Goal: Communication & Community: Answer question/provide support

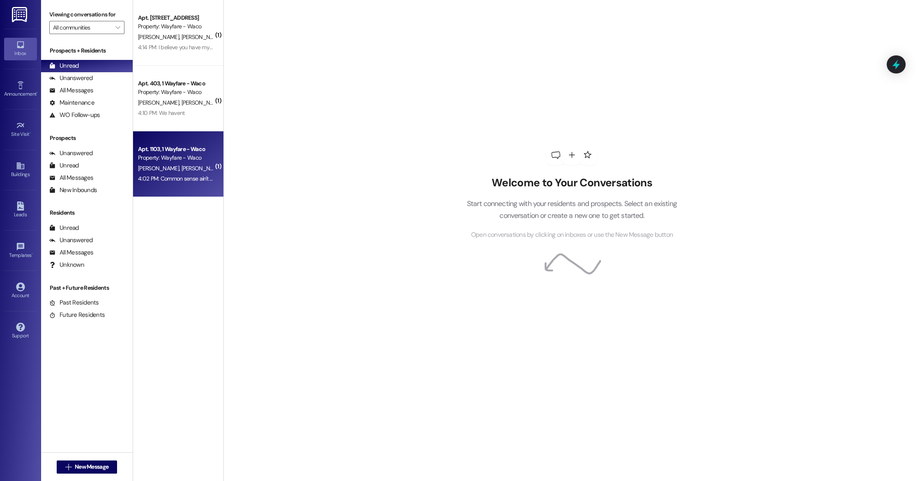
click at [173, 180] on div "4:02 PM: Common sense ain't so Common these days 4:02 PM: Common sense ain't so…" at bounding box center [202, 178] width 129 height 7
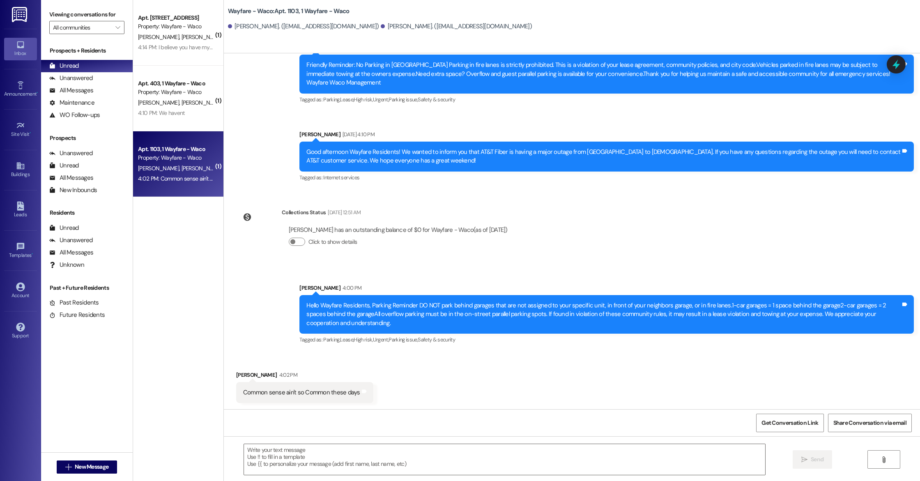
scroll to position [7760, 0]
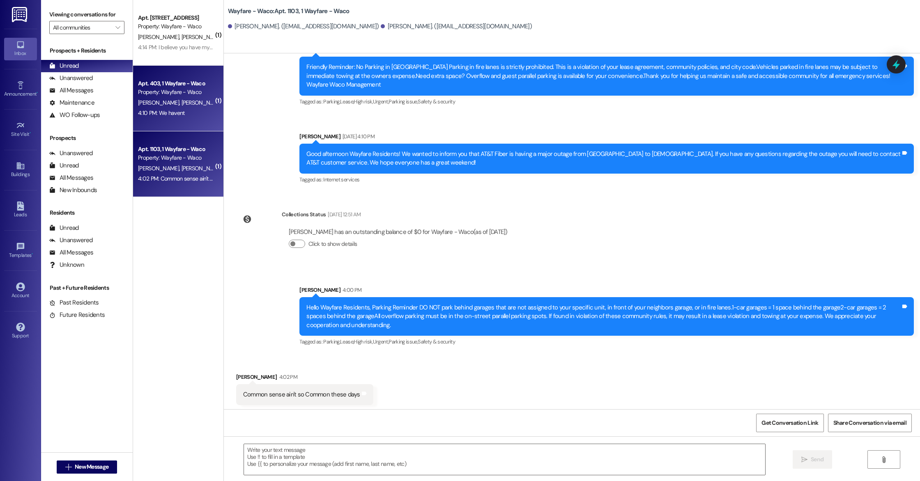
click at [177, 116] on div "4:10 PM: We havent 4:10 PM: We havent" at bounding box center [161, 112] width 46 height 7
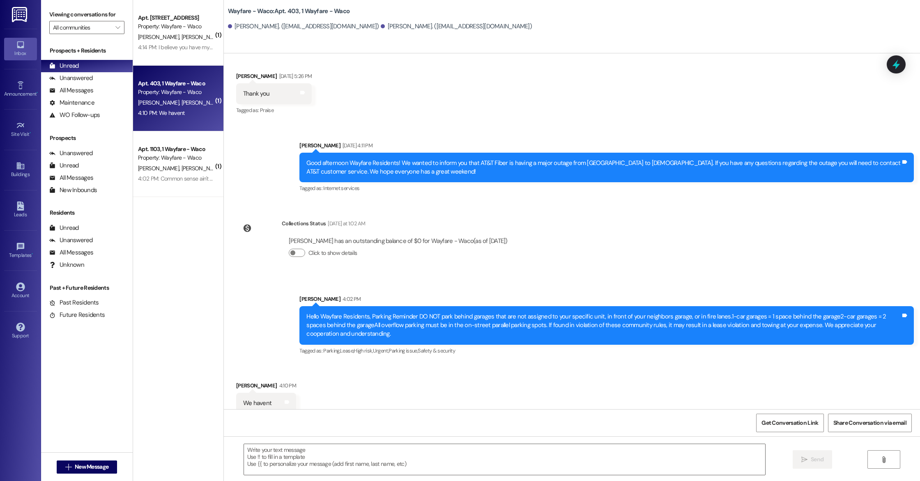
scroll to position [6277, 0]
click at [424, 454] on textarea at bounding box center [504, 459] width 521 height 31
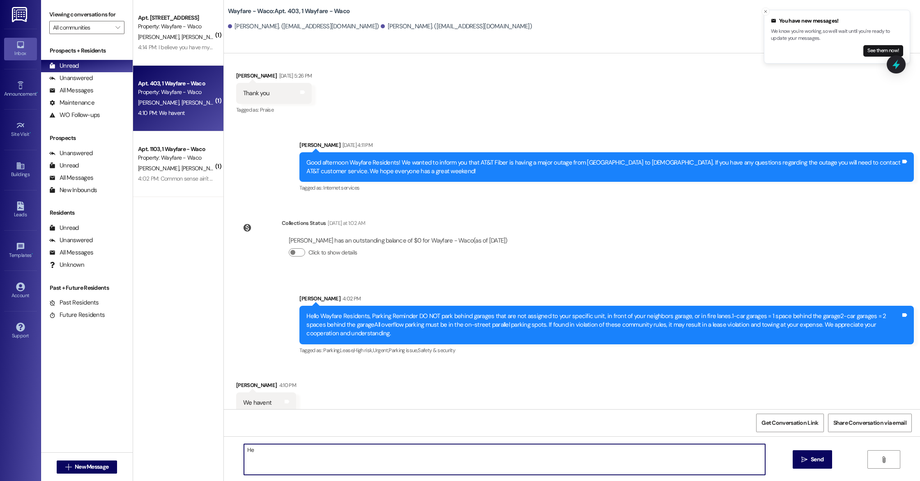
type textarea "H"
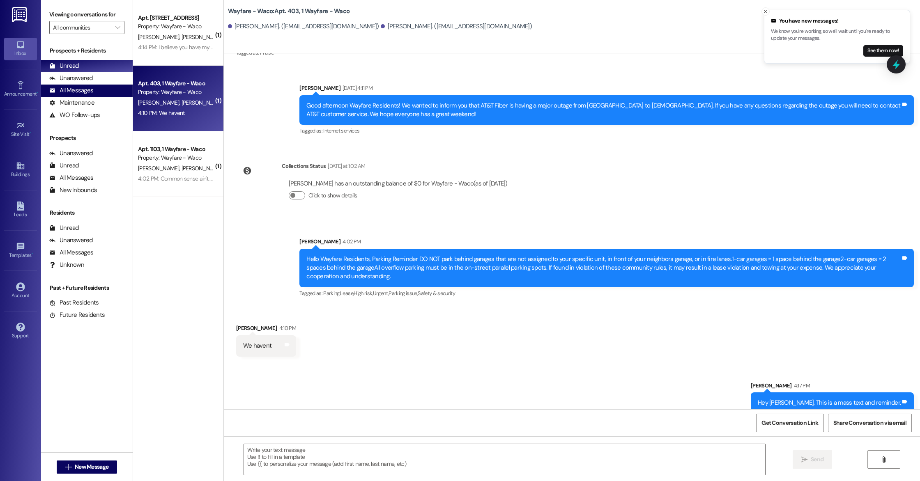
click at [82, 92] on div "All Messages" at bounding box center [71, 90] width 44 height 9
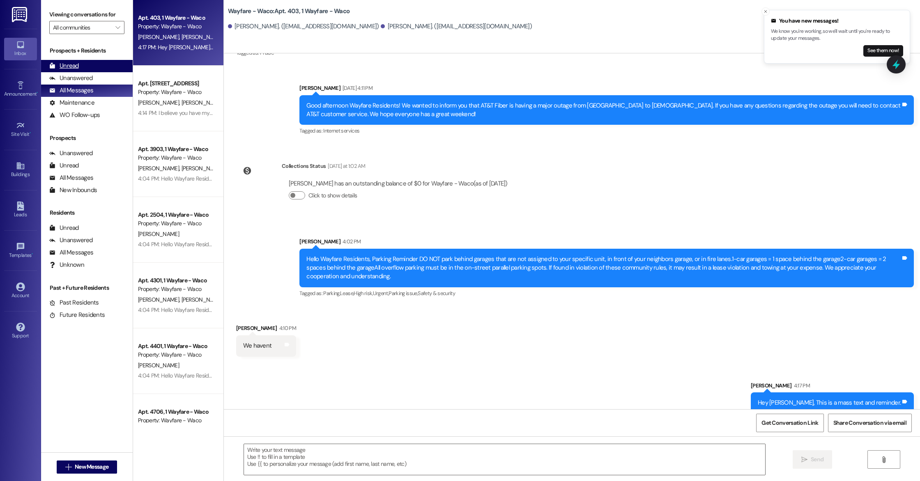
click at [82, 69] on div "Unread (0)" at bounding box center [87, 66] width 92 height 12
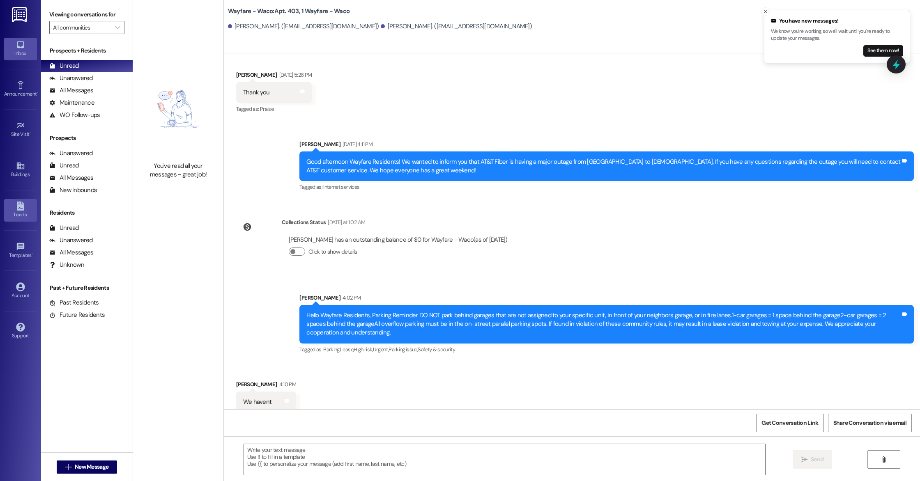
scroll to position [6277, 0]
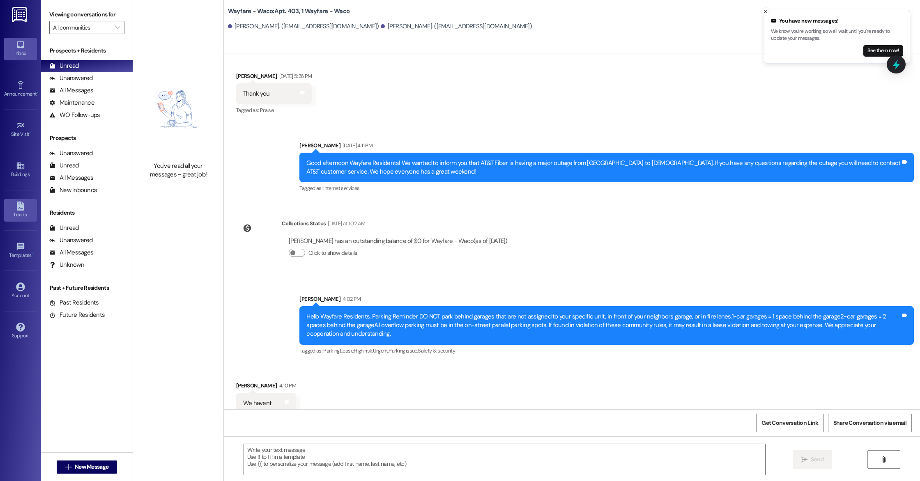
click at [22, 214] on div "Leads" at bounding box center [20, 215] width 41 height 8
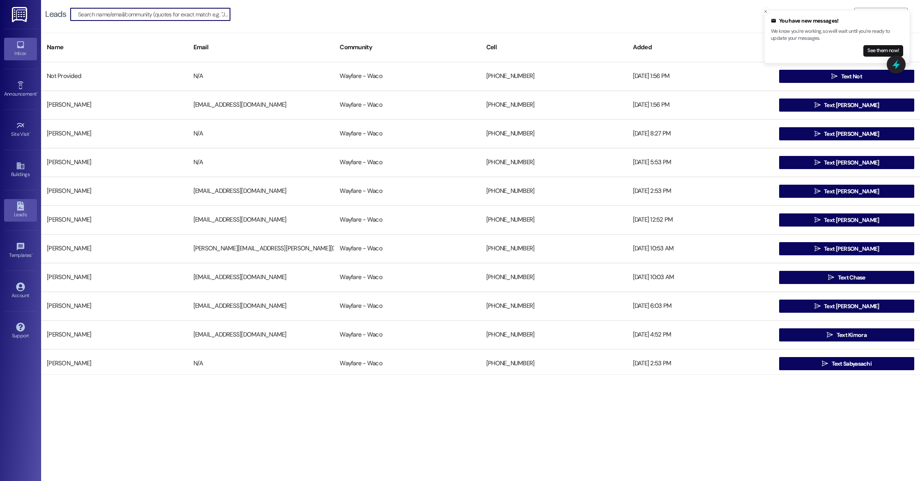
click at [22, 53] on div "Inbox" at bounding box center [20, 53] width 41 height 8
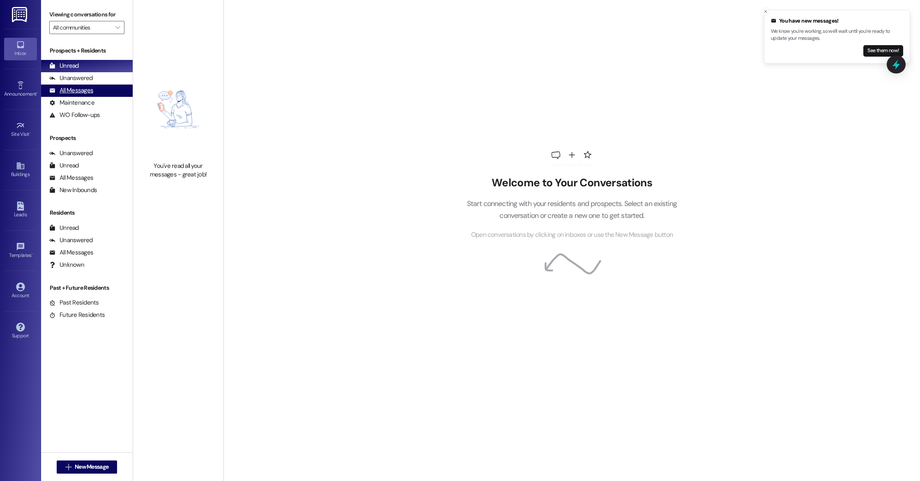
click at [96, 88] on div "All Messages (undefined)" at bounding box center [87, 91] width 92 height 12
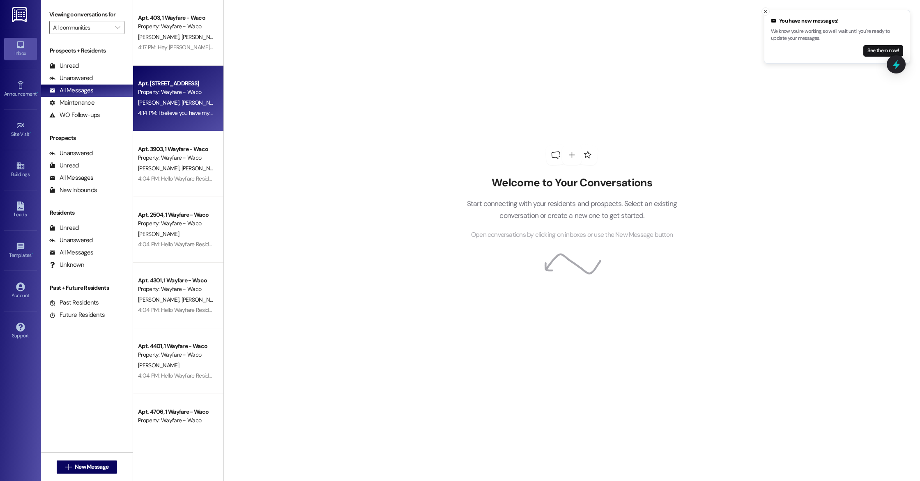
click at [173, 112] on div "4:14 PM: I believe you have my husband's phone number wrong. That would explain…" at bounding box center [292, 112] width 309 height 7
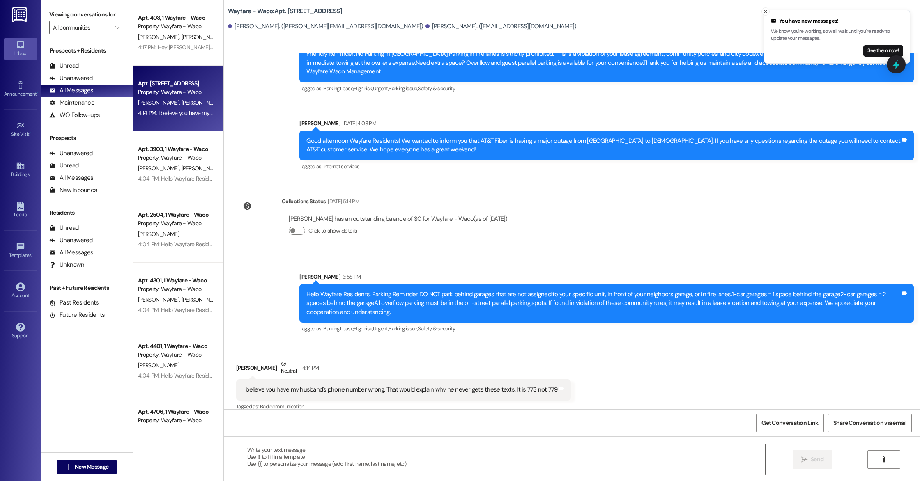
scroll to position [2326, 0]
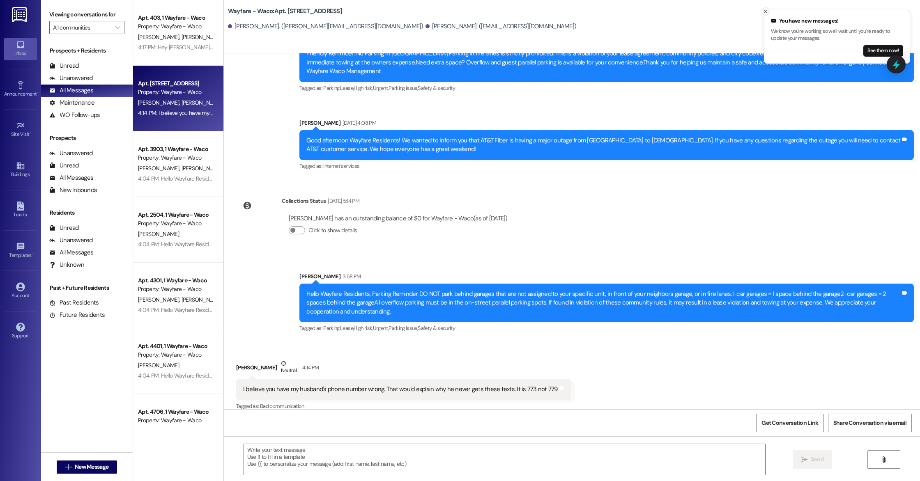
click at [765, 12] on icon "Close toast" at bounding box center [765, 11] width 5 height 5
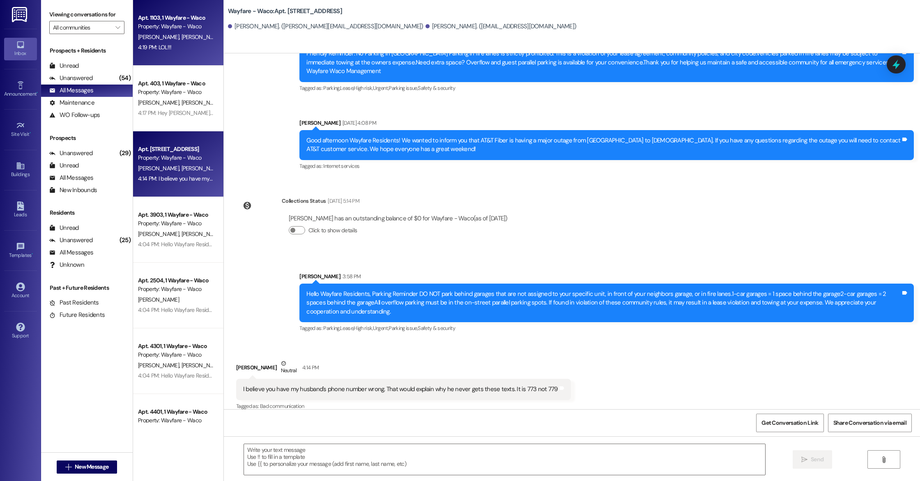
click at [155, 51] on div "4:19 PM: LOL!!! 4:19 PM: LOL!!!" at bounding box center [176, 47] width 78 height 10
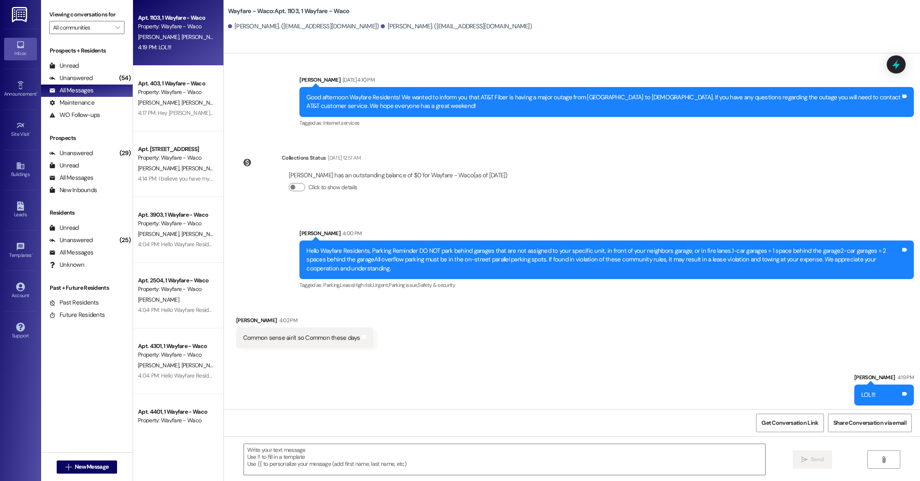
scroll to position [7817, 0]
click at [76, 72] on div "Unanswered (54)" at bounding box center [87, 78] width 92 height 12
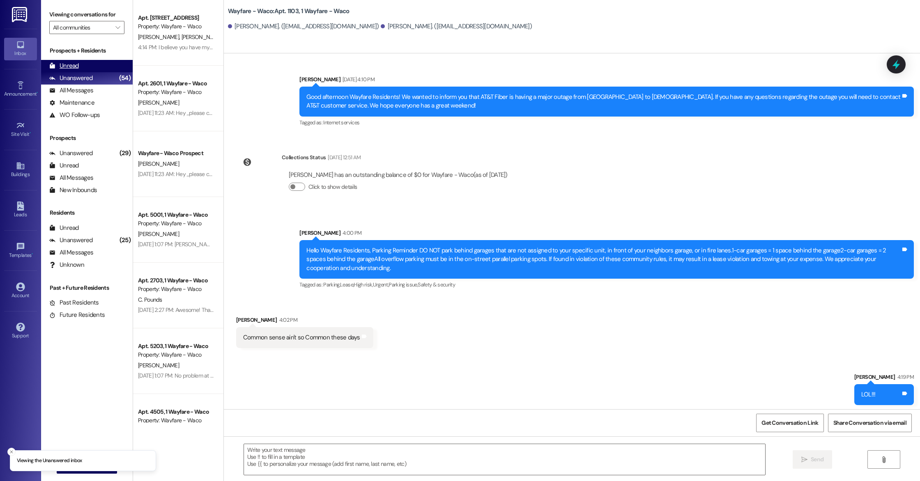
click at [74, 65] on div "Unread" at bounding box center [64, 66] width 30 height 9
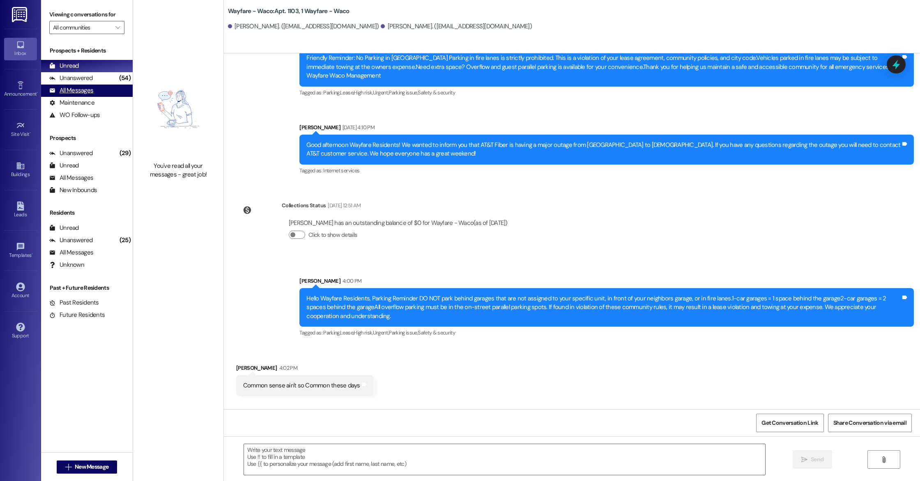
scroll to position [7760, 0]
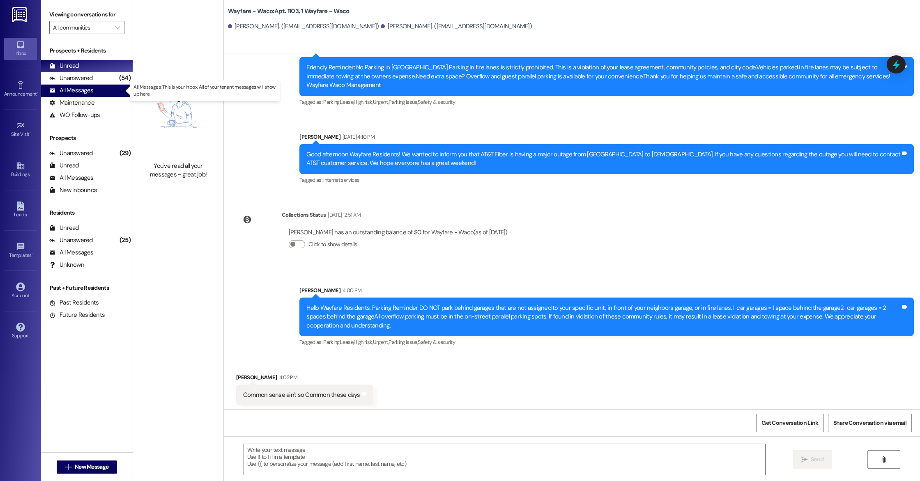
click at [82, 92] on div "All Messages" at bounding box center [71, 90] width 44 height 9
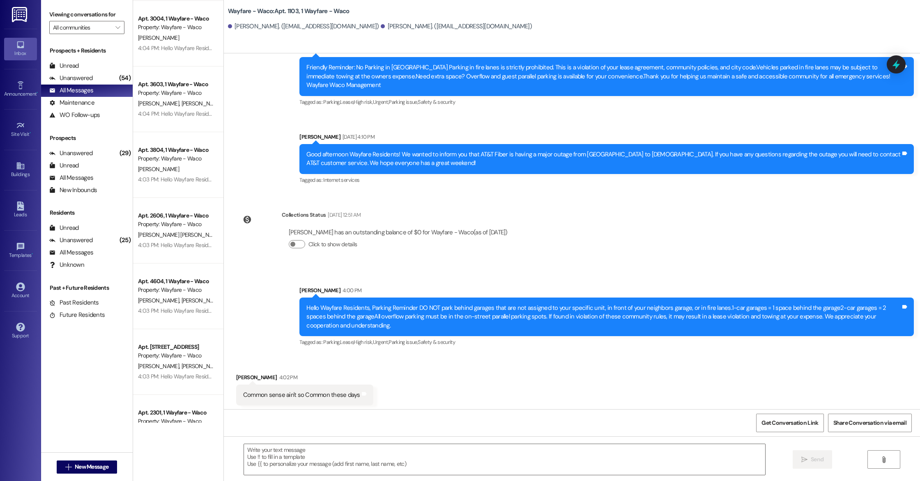
scroll to position [1007, 0]
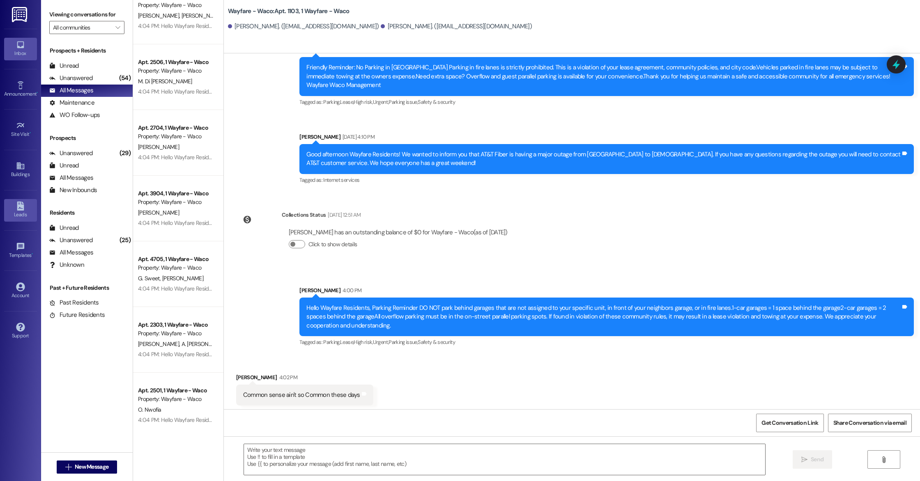
click at [24, 210] on icon at bounding box center [20, 206] width 9 height 9
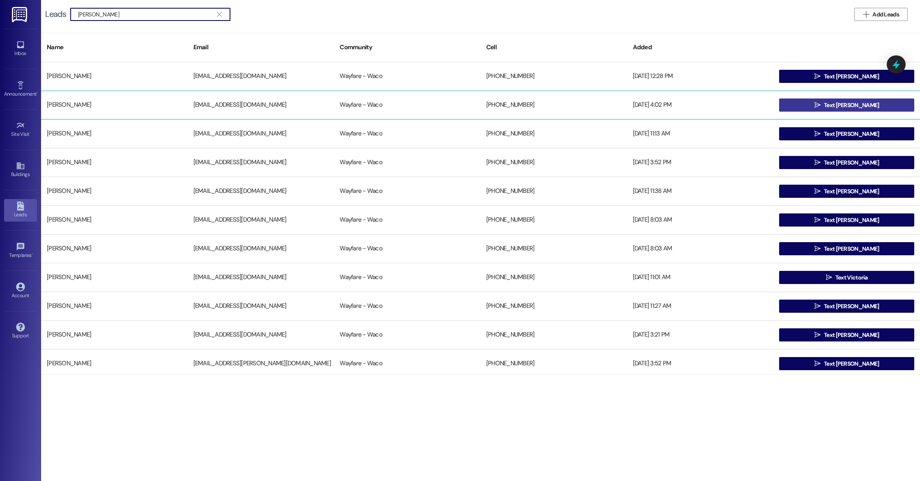
type input "[PERSON_NAME]"
click at [852, 105] on span "Text [PERSON_NAME]" at bounding box center [851, 105] width 55 height 9
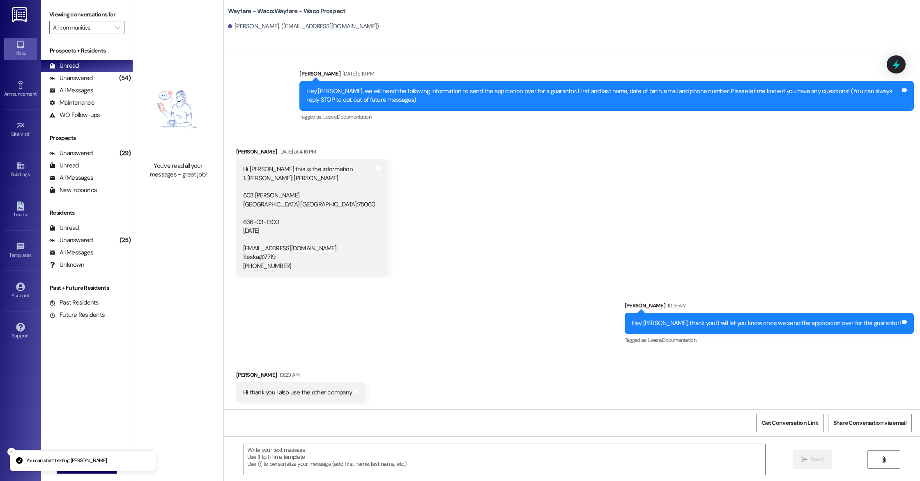
scroll to position [9, 0]
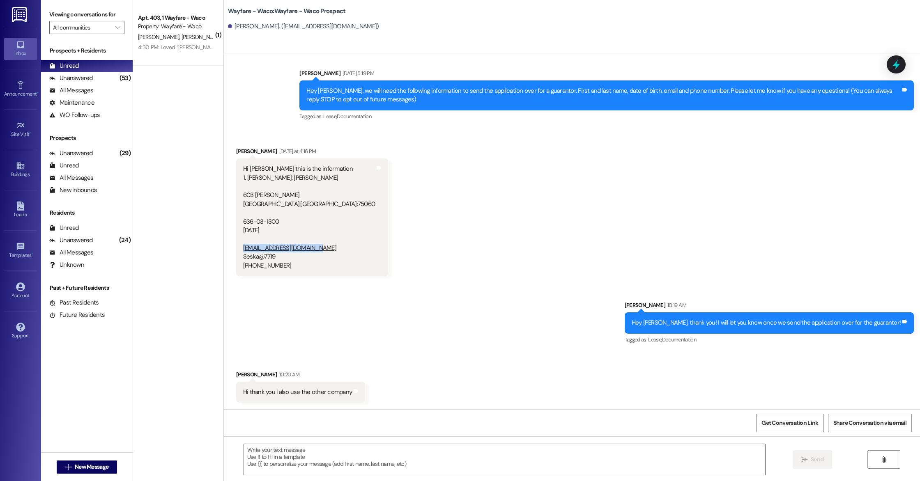
drag, startPoint x: 235, startPoint y: 249, endPoint x: 305, endPoint y: 252, distance: 69.9
click at [305, 252] on div "Hi [PERSON_NAME] this is the information 1. [PERSON_NAME]: [PERSON_NAME] 603 [P…" at bounding box center [309, 218] width 134 height 106
copy link "[EMAIL_ADDRESS][DOMAIN_NAME]"
click at [373, 452] on textarea at bounding box center [504, 459] width 521 height 31
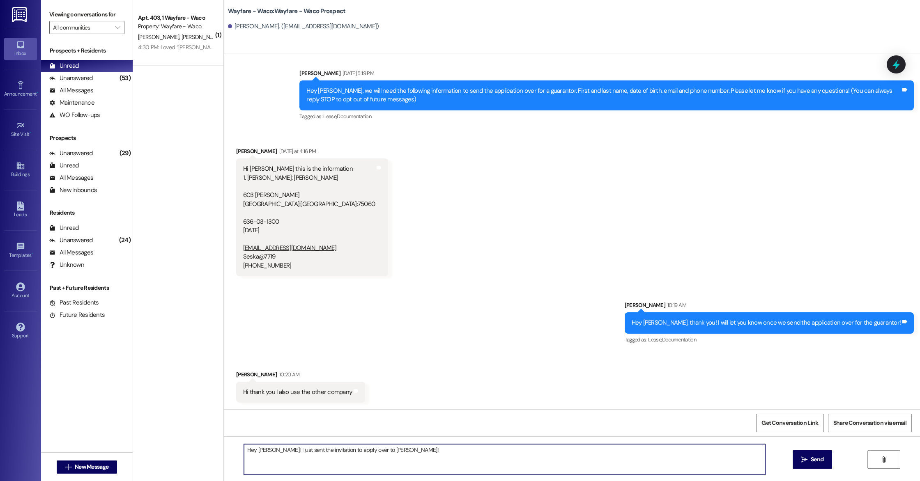
type textarea "Hey [PERSON_NAME]! I just sent the invitation to apply over to [PERSON_NAME]!"
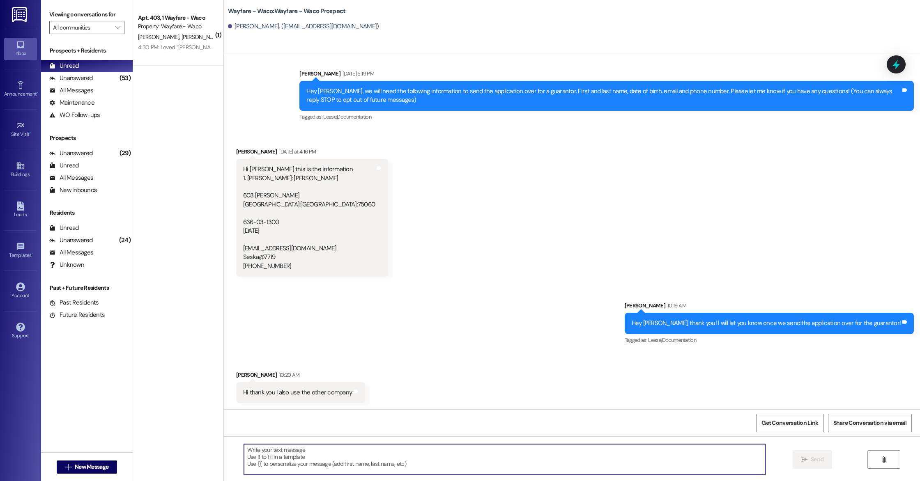
scroll to position [67, 0]
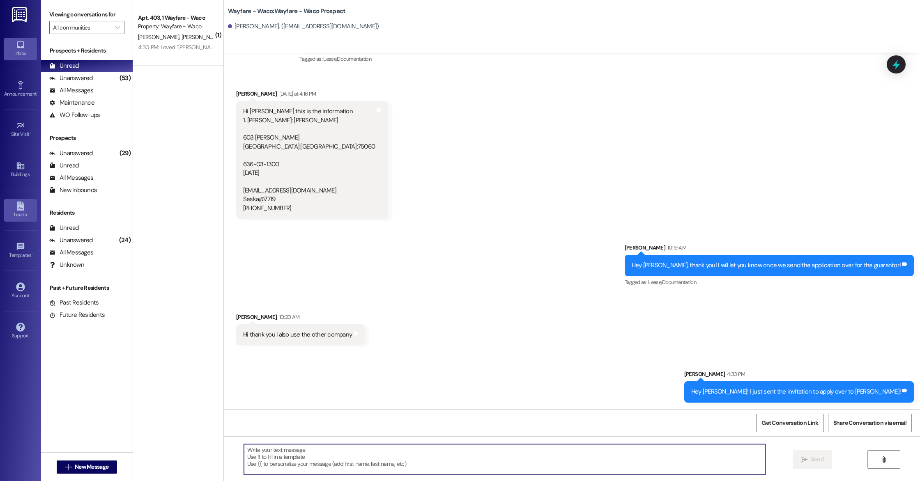
click at [21, 218] on div "Leads" at bounding box center [20, 215] width 41 height 8
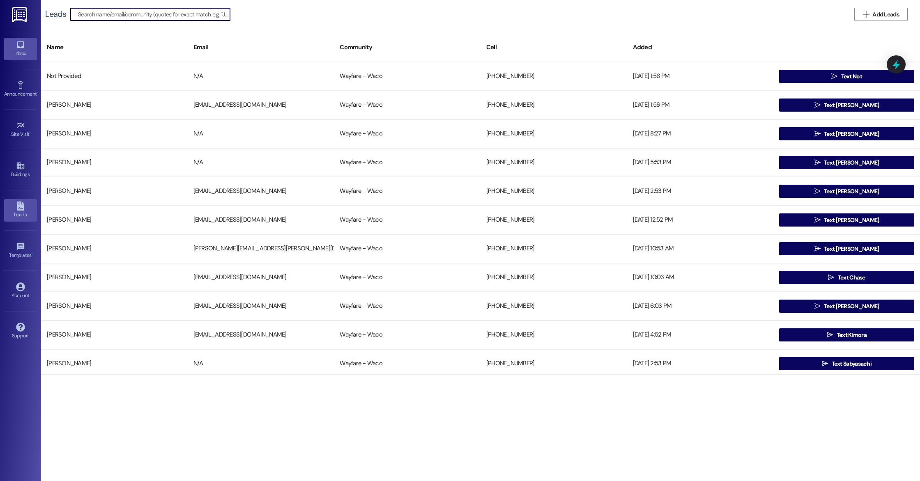
click at [19, 52] on div "Inbox" at bounding box center [20, 53] width 41 height 8
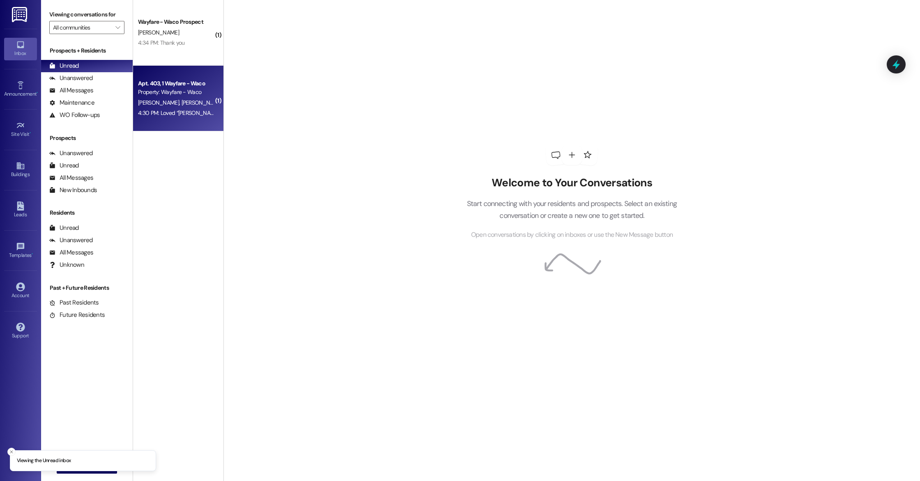
click at [182, 106] on div "[PERSON_NAME] [PERSON_NAME]" at bounding box center [176, 103] width 78 height 10
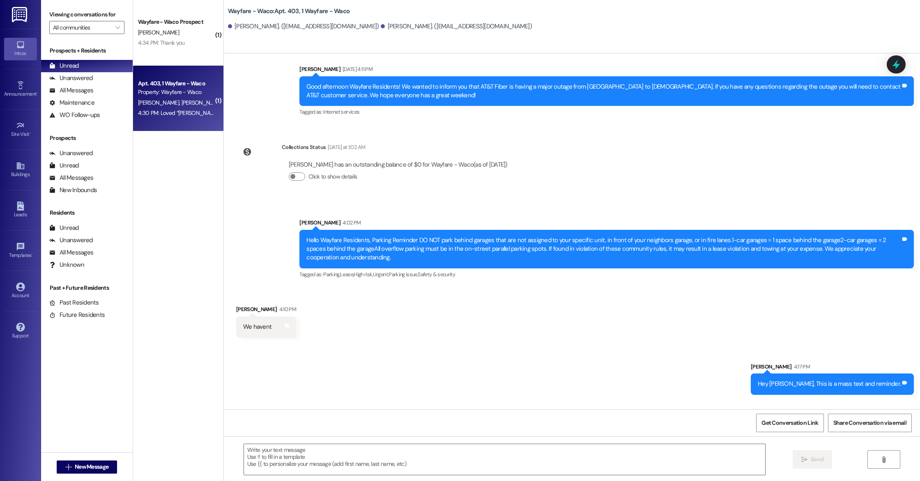
scroll to position [6404, 0]
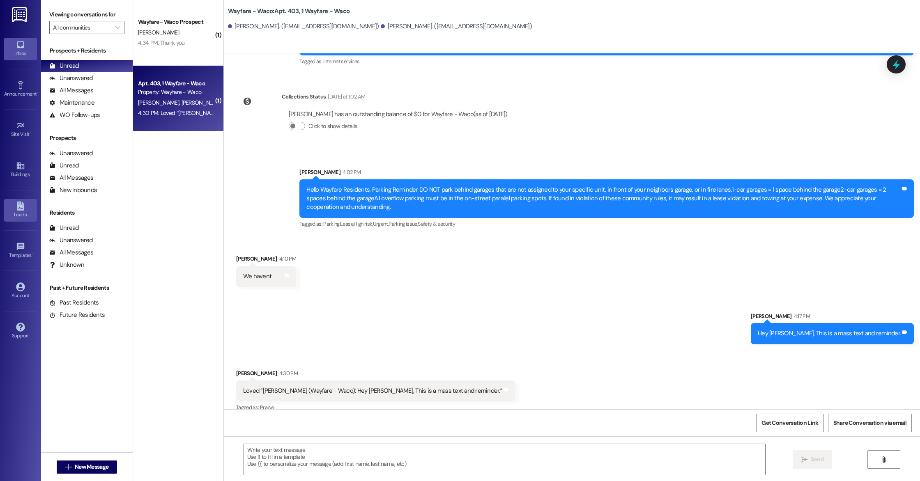
click at [19, 204] on icon at bounding box center [20, 206] width 9 height 9
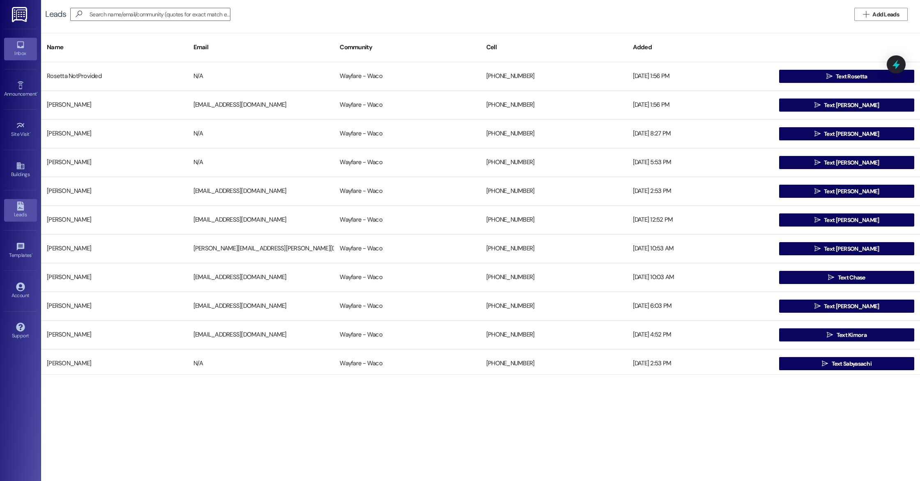
click at [21, 45] on icon at bounding box center [20, 44] width 9 height 9
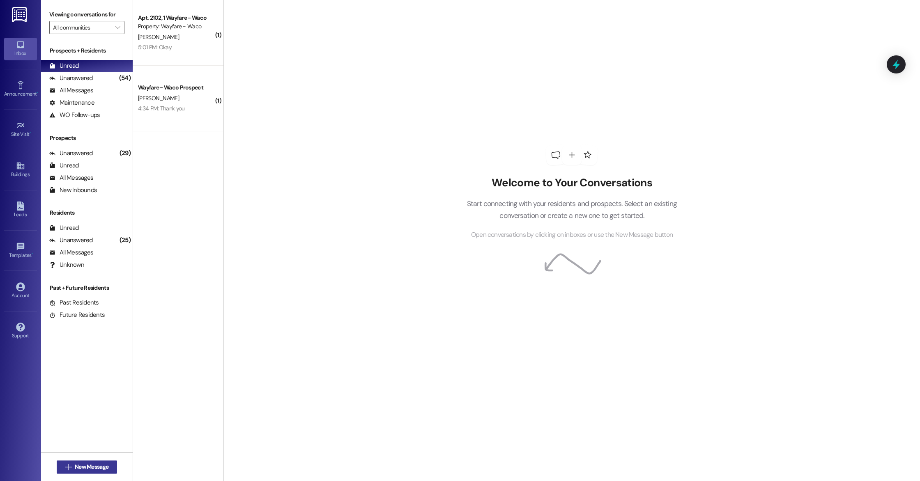
click at [98, 466] on span "New Message" at bounding box center [92, 467] width 34 height 9
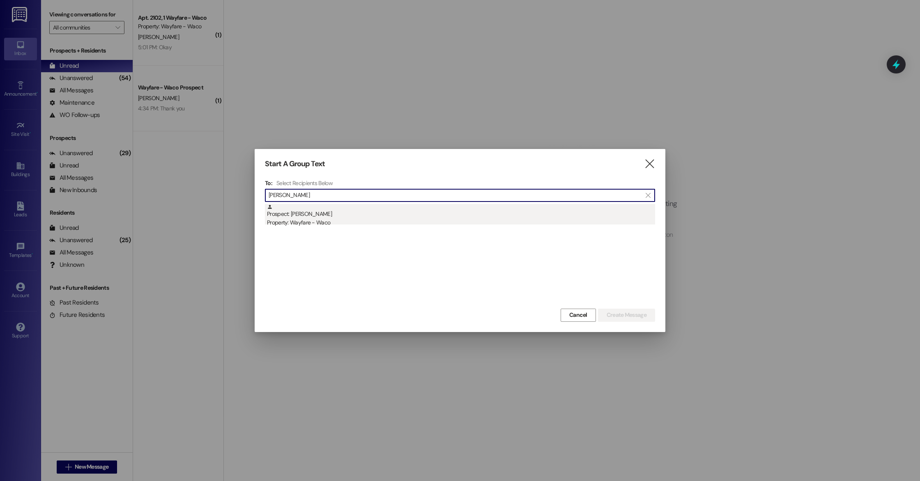
type input "[PERSON_NAME]"
click at [313, 219] on div "Property: Wayfare - Waco" at bounding box center [461, 223] width 388 height 9
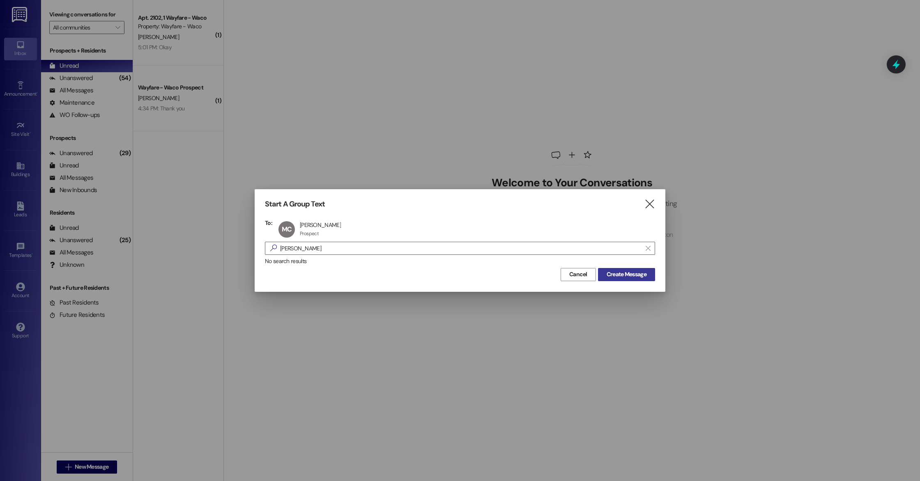
click at [635, 274] on span "Create Message" at bounding box center [627, 274] width 40 height 9
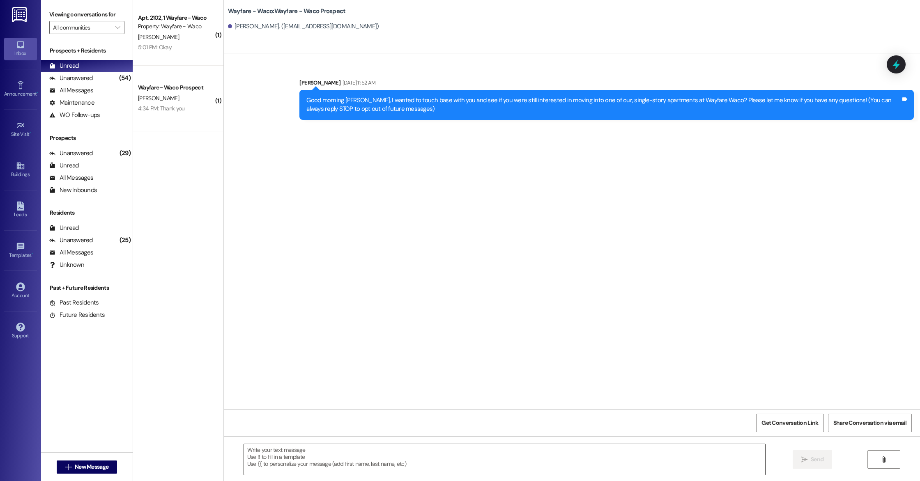
click at [378, 454] on textarea at bounding box center [504, 459] width 521 height 31
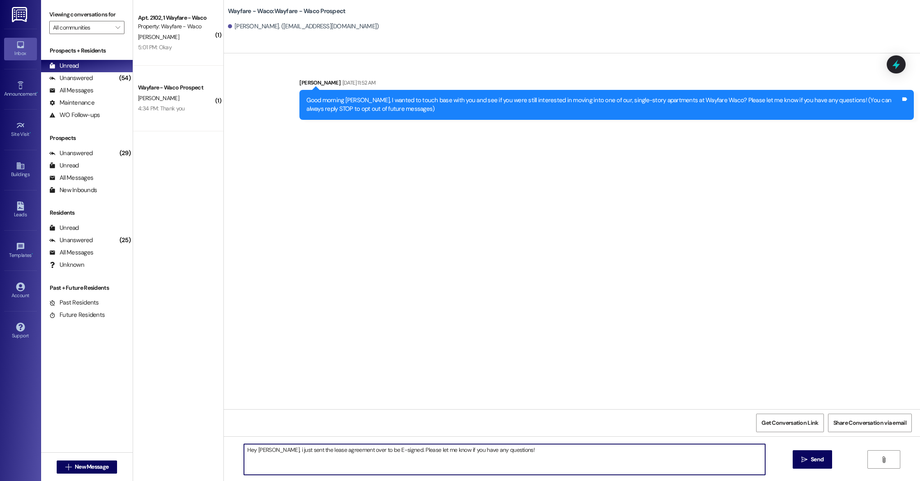
type textarea "Hey Marcos, i just sent the lease agreement over to be E-signed. Please let me …"
click at [820, 463] on span "Send" at bounding box center [817, 460] width 13 height 9
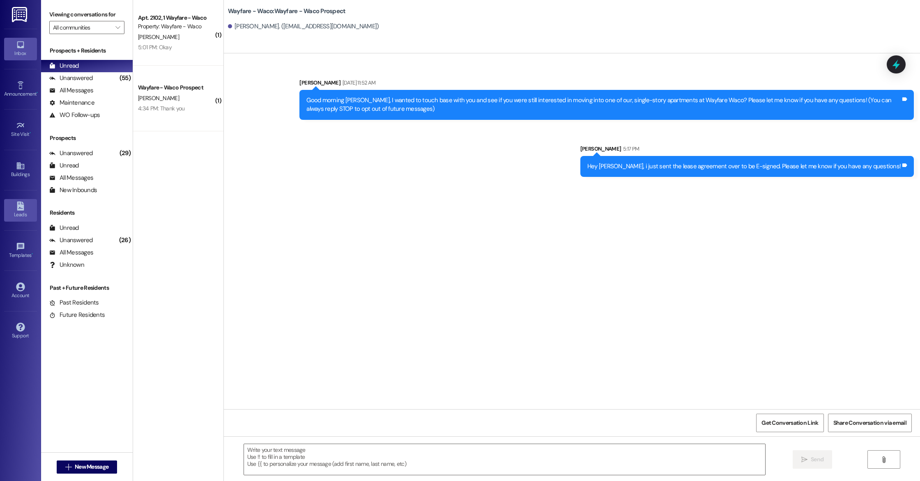
click at [18, 210] on icon at bounding box center [20, 206] width 7 height 9
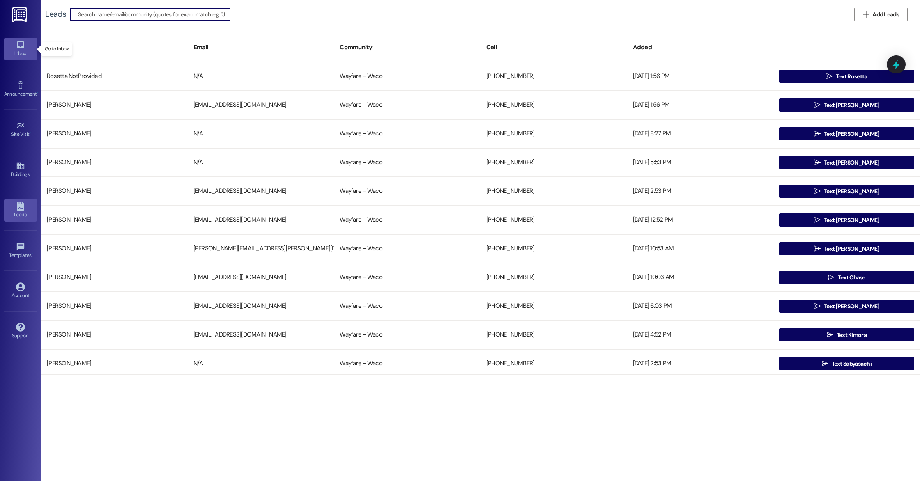
click at [19, 46] on icon at bounding box center [20, 44] width 9 height 9
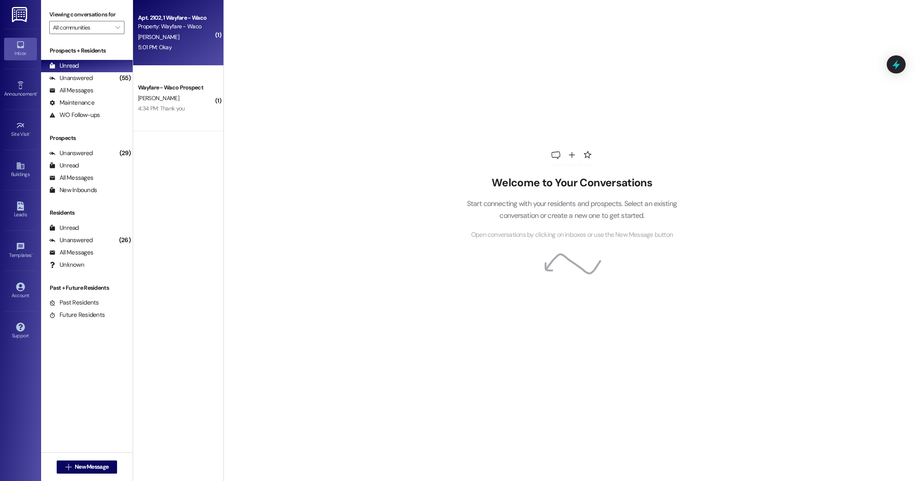
click at [187, 48] on div "5:01 PM: Okay 5:01 PM: Okay" at bounding box center [176, 47] width 78 height 10
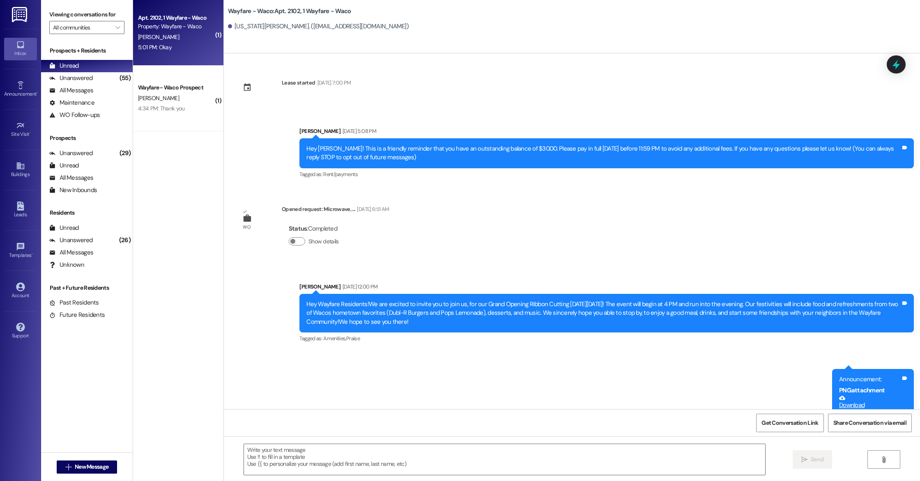
scroll to position [3583, 0]
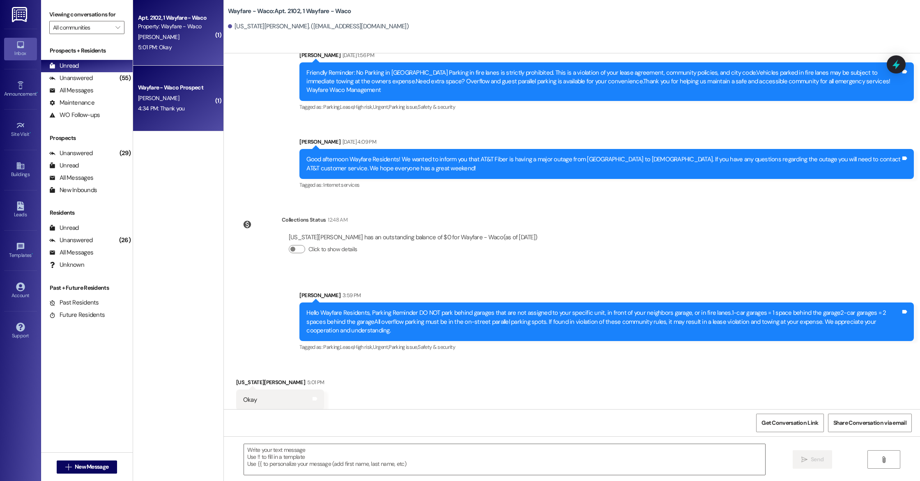
click at [175, 85] on div "Wayfare - Waco Prospect" at bounding box center [176, 87] width 76 height 9
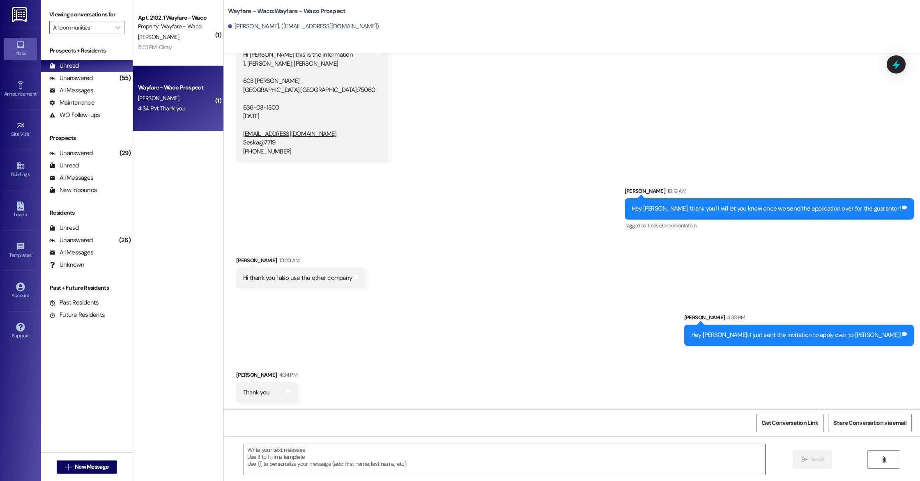
scroll to position [124, 0]
click at [18, 217] on div "Leads" at bounding box center [20, 215] width 41 height 8
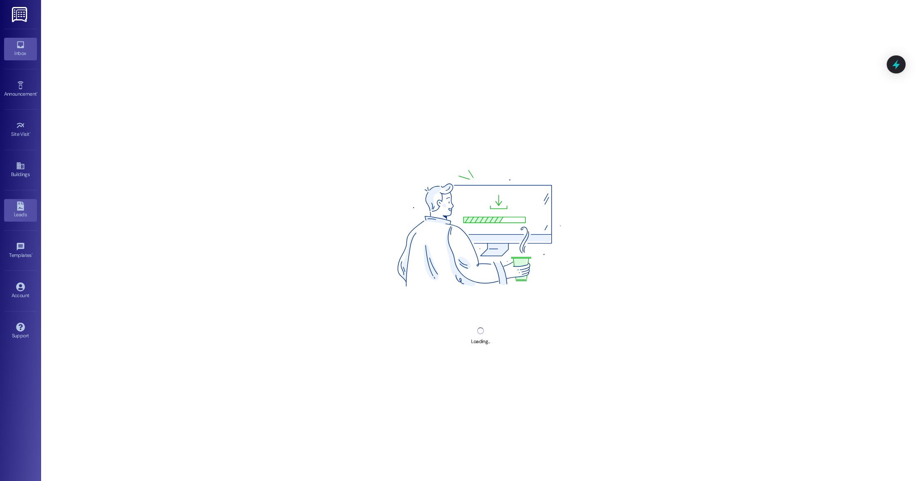
click at [16, 50] on div "Inbox" at bounding box center [20, 53] width 41 height 8
